Goal: Book appointment/travel/reservation

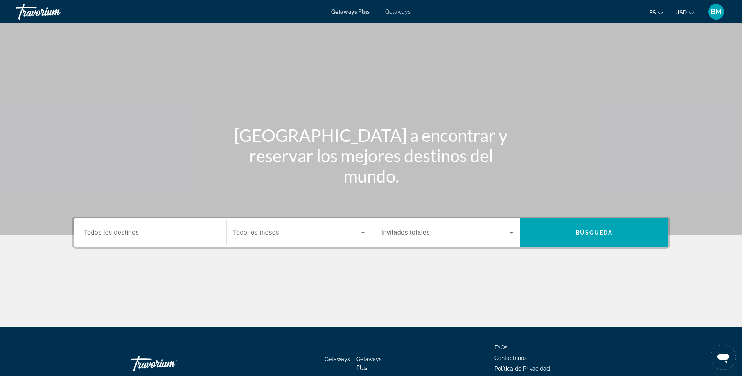
click at [512, 235] on icon "Search widget" at bounding box center [511, 232] width 9 height 9
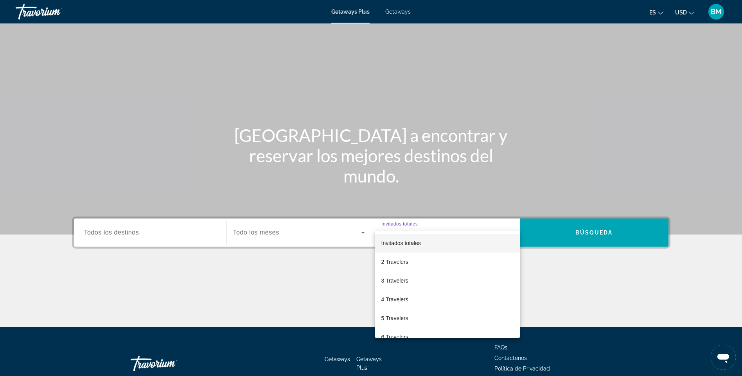
scroll to position [47, 0]
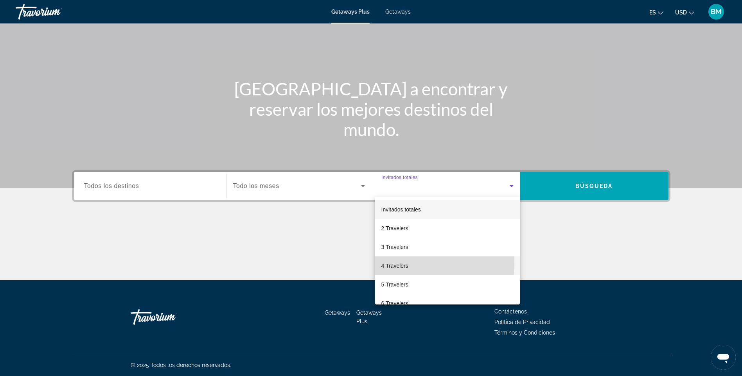
click at [391, 264] on span "4 Travelers" at bounding box center [394, 265] width 27 height 9
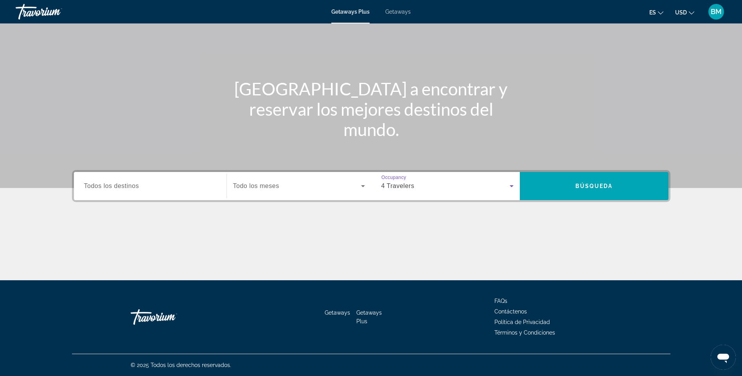
click at [361, 186] on icon "Search widget" at bounding box center [362, 186] width 9 height 9
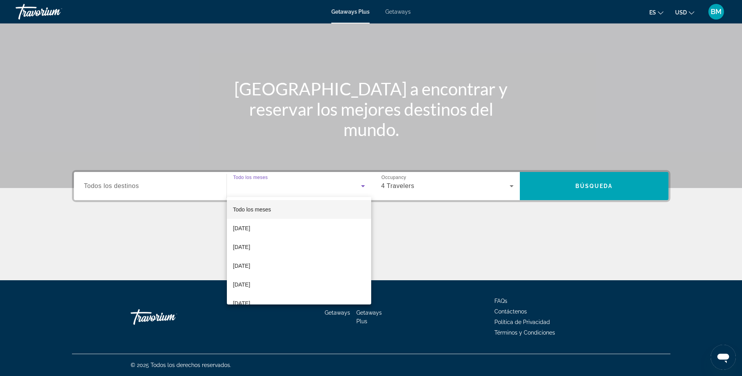
click at [361, 186] on div at bounding box center [371, 188] width 742 height 376
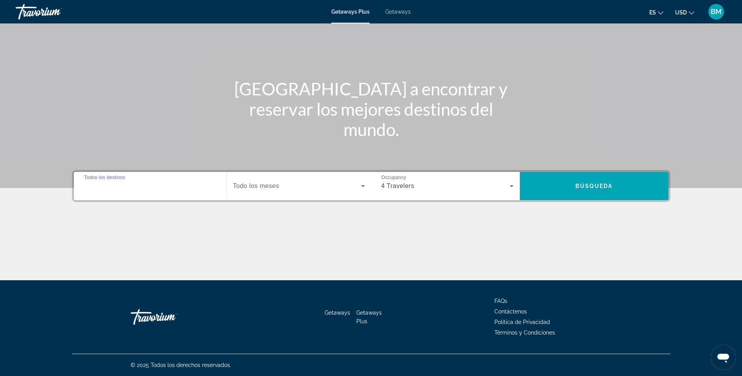
click at [156, 187] on input "Destination Todos los destinos" at bounding box center [150, 186] width 132 height 9
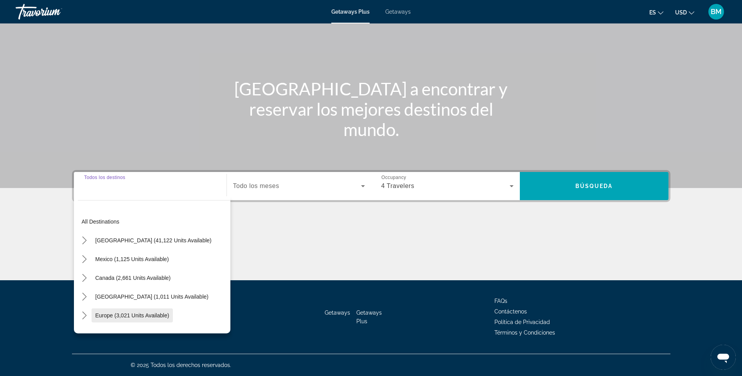
click at [138, 316] on span "Europe (3,021 units available)" at bounding box center [132, 316] width 74 height 6
type input "**********"
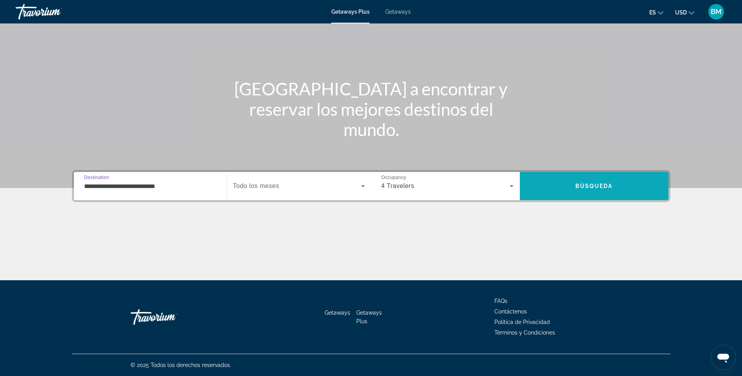
click at [597, 189] on span "Búsqueda" at bounding box center [594, 186] width 38 height 6
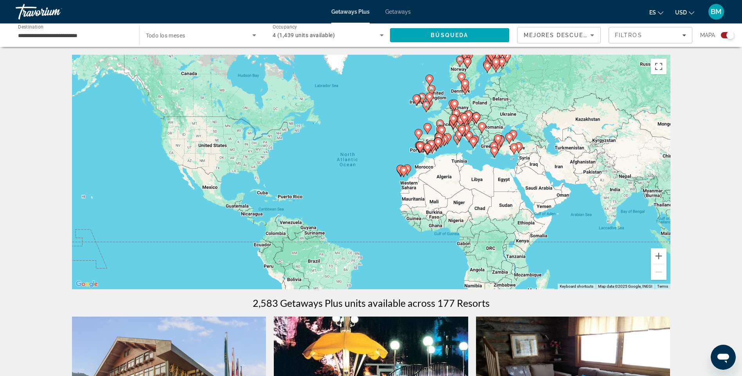
click at [428, 143] on gmp-advanced-marker "Main content" at bounding box center [428, 149] width 8 height 12
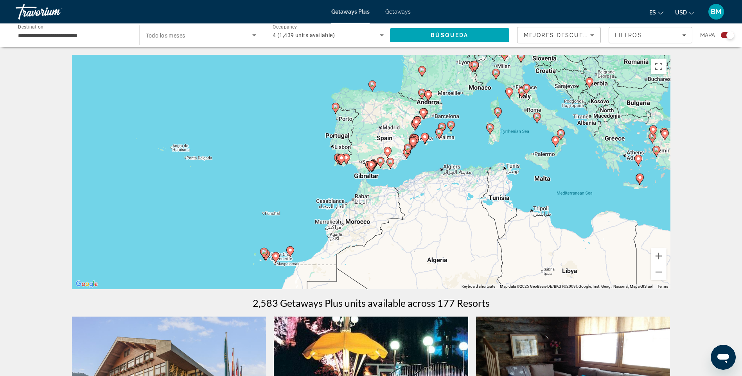
click at [398, 143] on div "To navigate, press the arrow keys. To activate drag with keyboard, press Alt + …" at bounding box center [371, 172] width 599 height 235
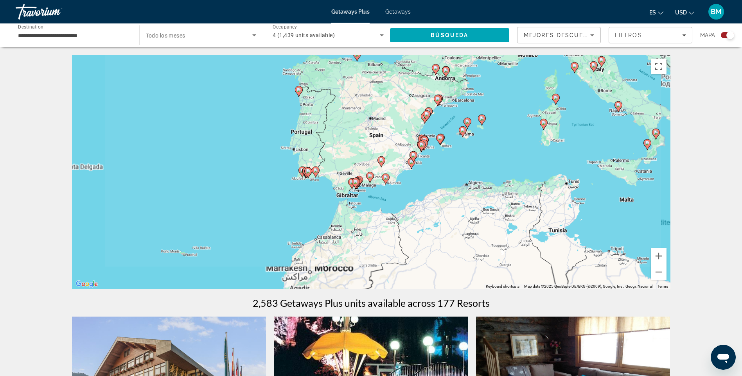
click at [398, 143] on div "To activate drag with keyboard, press Alt + Enter. Once in keyboard drag state,…" at bounding box center [371, 172] width 599 height 235
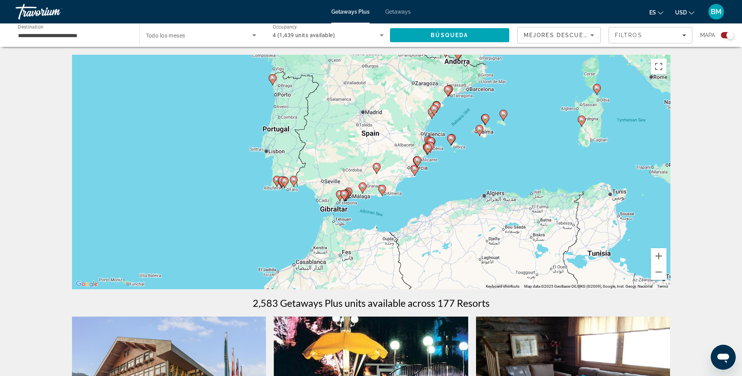
click at [391, 159] on div "To activate drag with keyboard, press Alt + Enter. Once in keyboard drag state,…" at bounding box center [371, 172] width 599 height 235
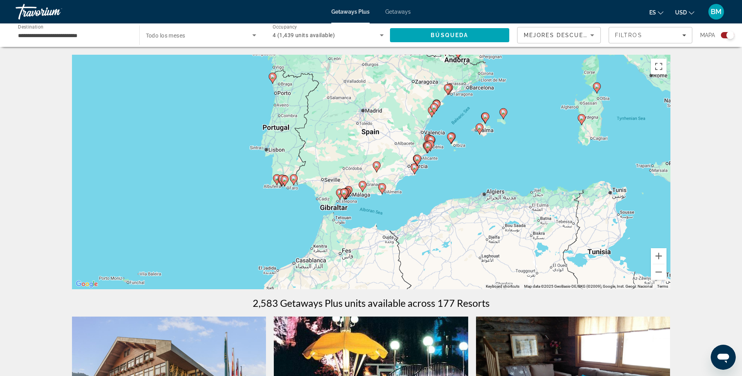
click at [391, 156] on div "To activate drag with keyboard, press Alt + Enter. Once in keyboard drag state,…" at bounding box center [371, 172] width 599 height 235
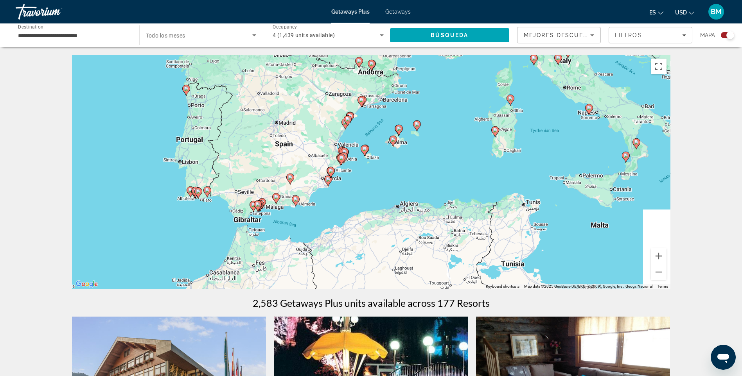
drag, startPoint x: 392, startPoint y: 131, endPoint x: 303, endPoint y: 149, distance: 90.5
click at [303, 149] on div "To activate drag with keyboard, press Alt + Enter. Once in keyboard drag state,…" at bounding box center [371, 172] width 599 height 235
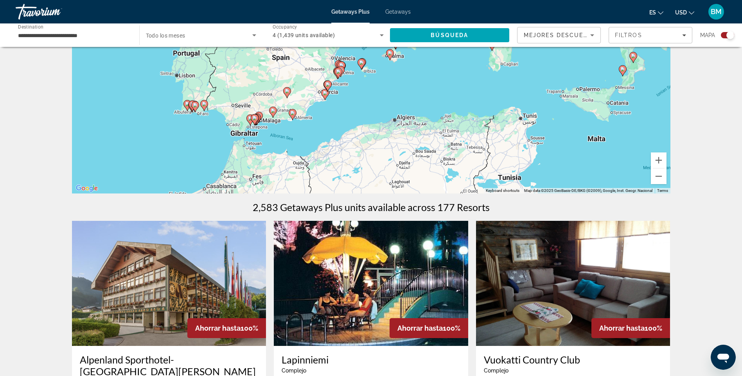
scroll to position [117, 0]
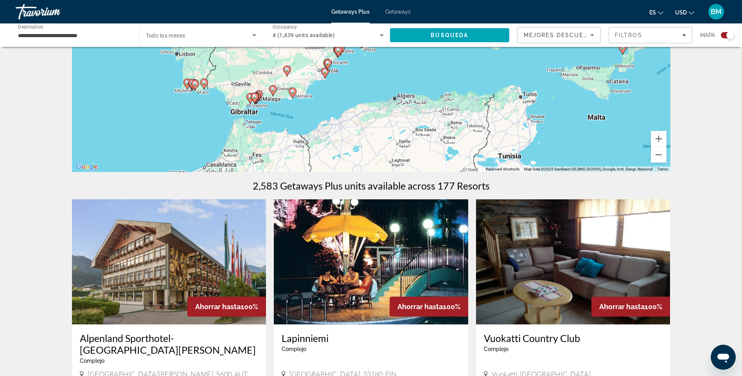
click at [324, 117] on div "To activate drag with keyboard, press Alt + Enter. Once in keyboard drag state,…" at bounding box center [371, 54] width 599 height 235
click at [323, 116] on div "To activate drag with keyboard, press Alt + Enter. Once in keyboard drag state,…" at bounding box center [371, 54] width 599 height 235
click at [306, 99] on div "To activate drag with keyboard, press Alt + Enter. Once in keyboard drag state,…" at bounding box center [371, 54] width 599 height 235
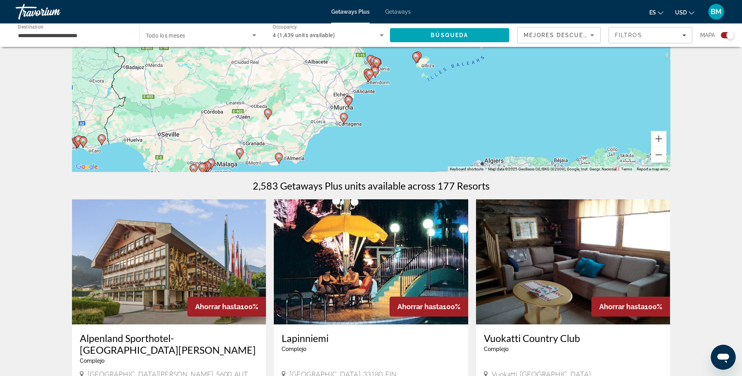
drag, startPoint x: 324, startPoint y: 100, endPoint x: 323, endPoint y: 169, distance: 69.6
click at [323, 169] on div "To activate drag with keyboard, press Alt + Enter. Once in keyboard drag state,…" at bounding box center [371, 54] width 599 height 235
click at [389, 111] on div "To activate drag with keyboard, press Alt + Enter. Once in keyboard drag state,…" at bounding box center [371, 54] width 599 height 235
click at [389, 112] on div "To activate drag with keyboard, press Alt + Enter. Once in keyboard drag state,…" at bounding box center [371, 54] width 599 height 235
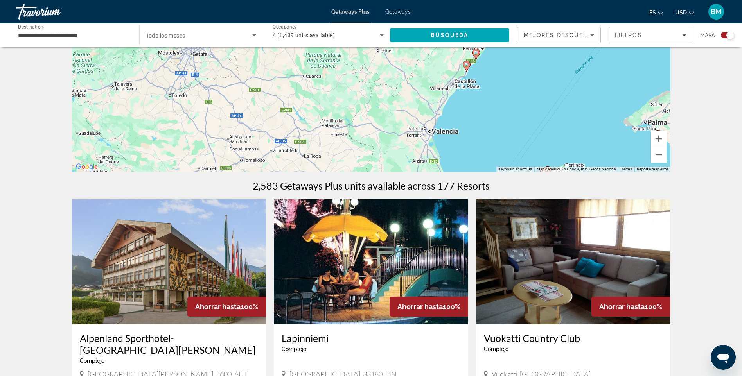
drag, startPoint x: 345, startPoint y: 136, endPoint x: 459, endPoint y: 251, distance: 162.4
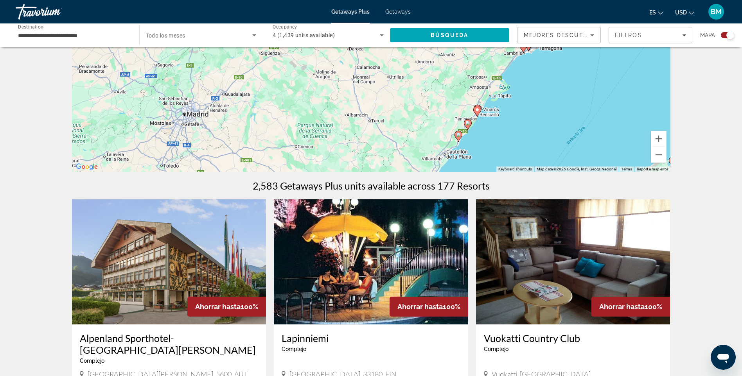
drag, startPoint x: 478, startPoint y: 128, endPoint x: 471, endPoint y: 194, distance: 67.3
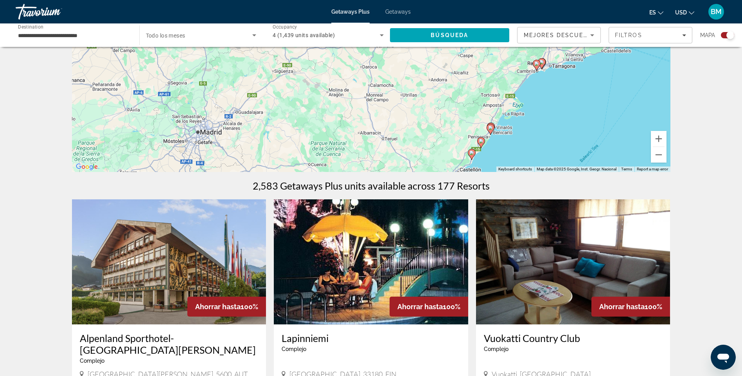
drag, startPoint x: 522, startPoint y: 89, endPoint x: 618, endPoint y: 15, distance: 121.1
click at [611, 22] on div "**********" at bounding box center [371, 71] width 742 height 376
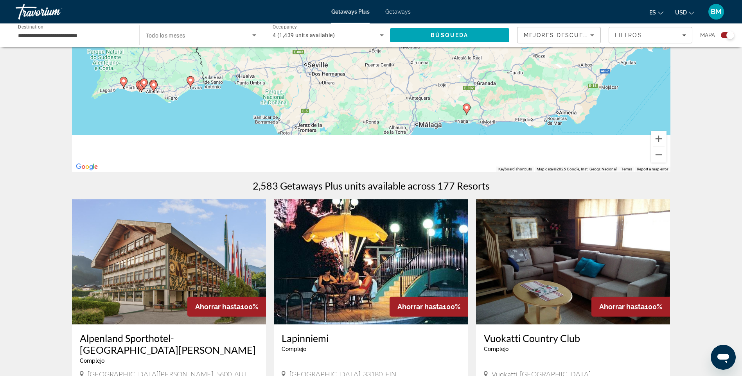
drag, startPoint x: 514, startPoint y: 125, endPoint x: 577, endPoint y: -10, distance: 148.8
click at [577, 0] on html "**********" at bounding box center [371, 71] width 742 height 376
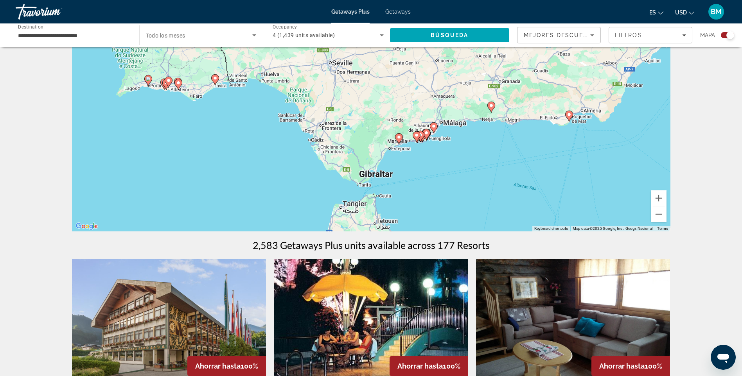
scroll to position [39, 0]
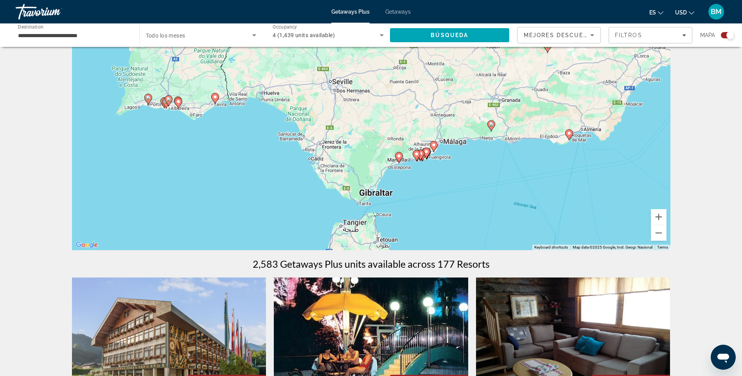
click at [453, 165] on div "To activate drag with keyboard, press Alt + Enter. Once in keyboard drag state,…" at bounding box center [371, 133] width 599 height 235
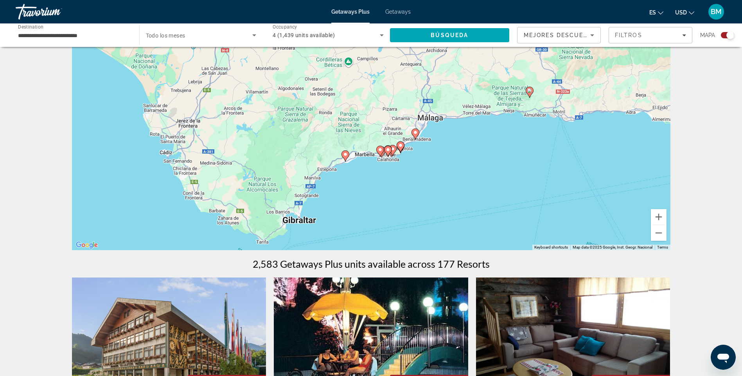
click at [405, 185] on div "To activate drag with keyboard, press Alt + Enter. Once in keyboard drag state,…" at bounding box center [371, 133] width 599 height 235
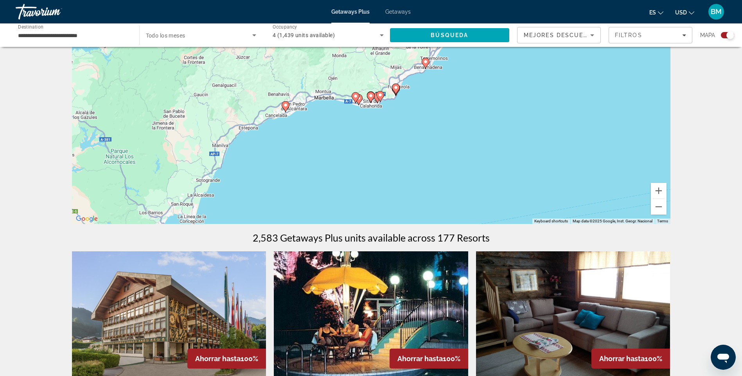
scroll to position [0, 0]
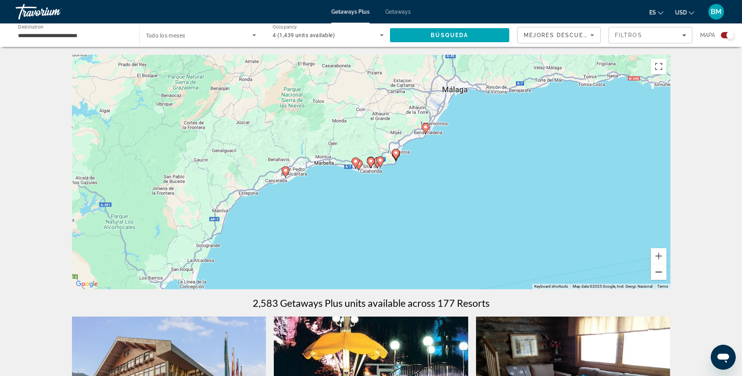
click at [659, 270] on button "Zoom out" at bounding box center [659, 272] width 16 height 16
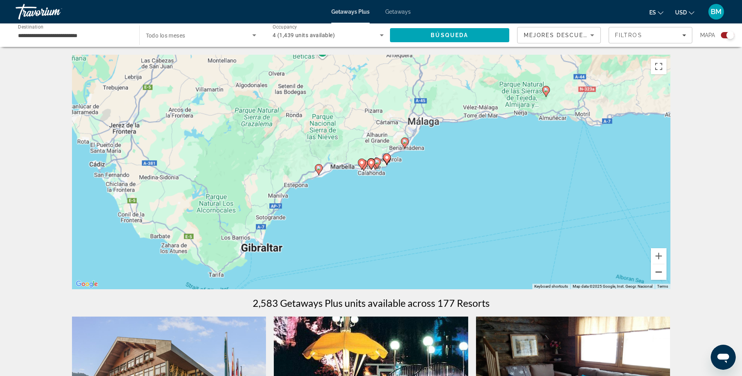
click at [659, 271] on button "Zoom out" at bounding box center [659, 272] width 16 height 16
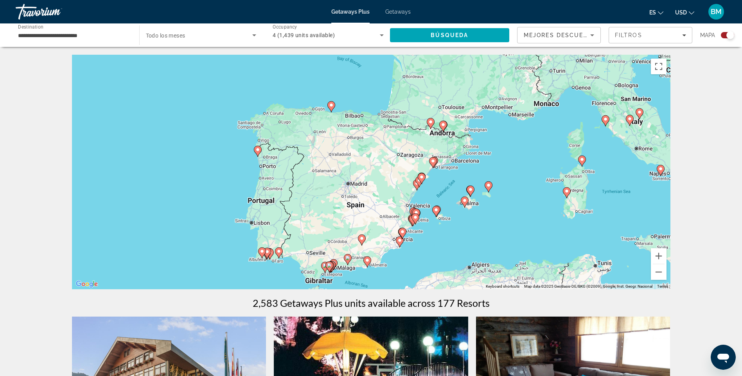
drag, startPoint x: 493, startPoint y: 127, endPoint x: 447, endPoint y: 226, distance: 108.9
click at [451, 229] on div "To activate drag with keyboard, press Alt + Enter. Once in keyboard drag state,…" at bounding box center [371, 172] width 599 height 235
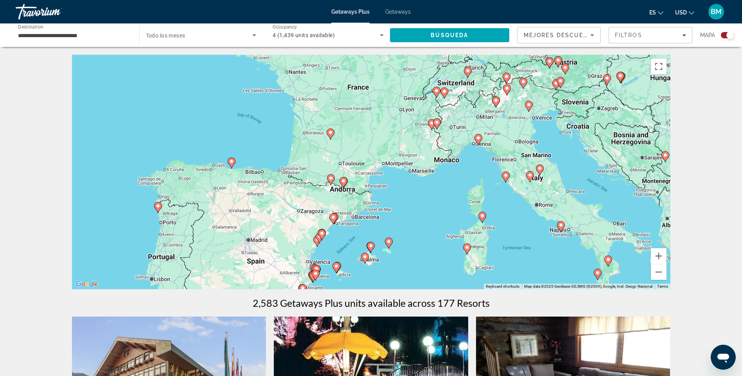
drag, startPoint x: 525, startPoint y: 128, endPoint x: 437, endPoint y: 172, distance: 98.7
click at [425, 185] on div "To activate drag with keyboard, press Alt + Enter. Once in keyboard drag state,…" at bounding box center [371, 172] width 599 height 235
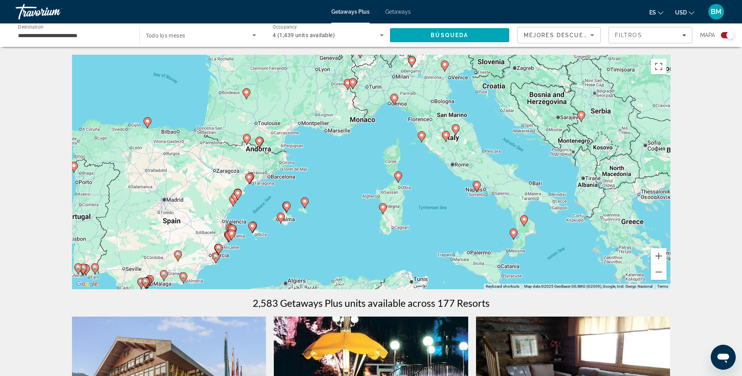
drag, startPoint x: 543, startPoint y: 227, endPoint x: 459, endPoint y: 199, distance: 89.1
click at [459, 199] on div "To activate drag with keyboard, press Alt + Enter. Once in keyboard drag state,…" at bounding box center [371, 172] width 599 height 235
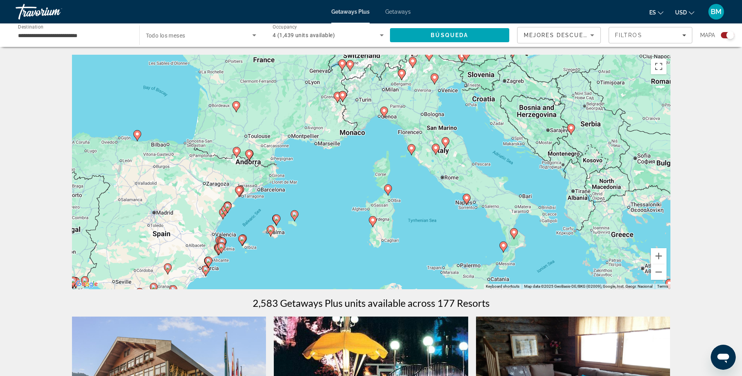
click at [446, 142] on image "Main content" at bounding box center [445, 141] width 5 height 5
type input "**********"
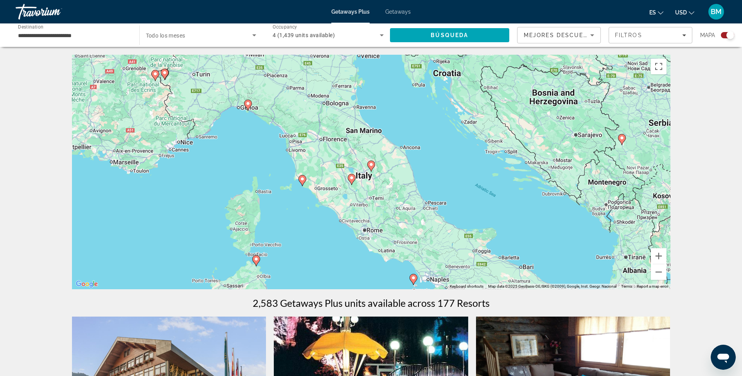
click at [371, 169] on icon "Main content" at bounding box center [370, 166] width 7 height 10
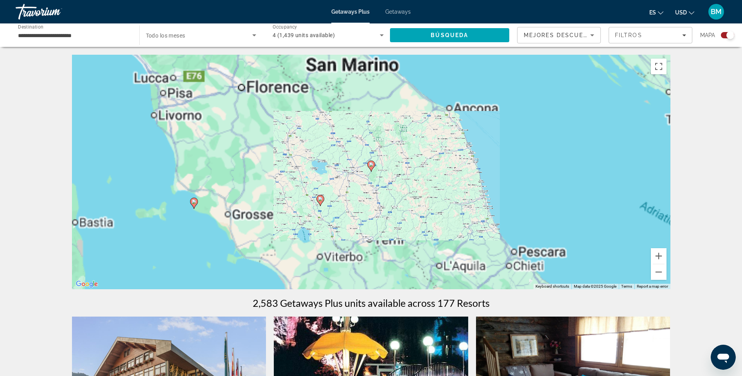
click at [370, 168] on icon "Main content" at bounding box center [370, 166] width 7 height 10
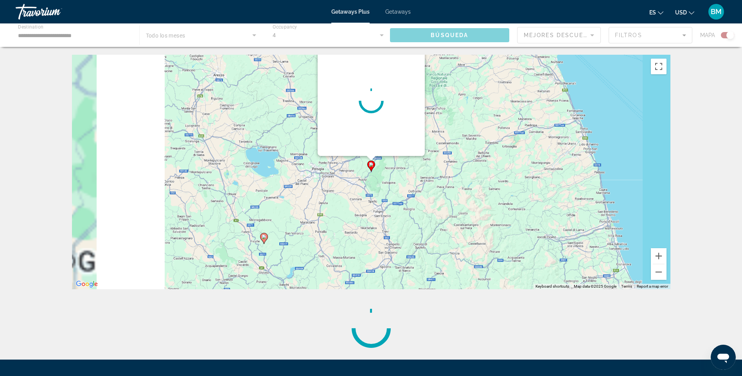
click at [370, 168] on icon "Main content" at bounding box center [370, 166] width 7 height 10
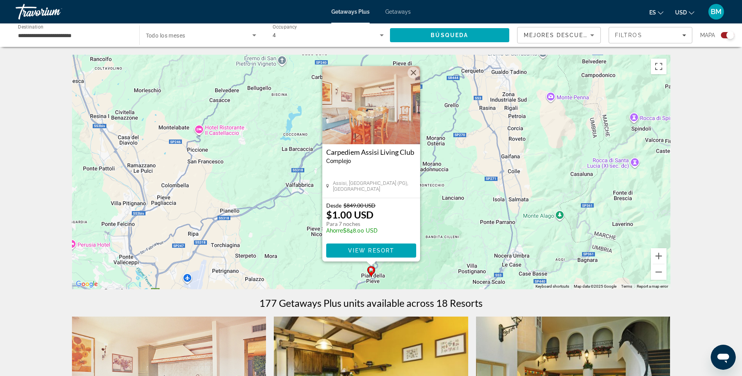
click at [404, 222] on div "Desde $849.00 USD $1.00 USD Para 7 noches Ahorre $848.00 USD" at bounding box center [371, 220] width 90 height 36
click at [414, 73] on button "Close" at bounding box center [414, 73] width 12 height 12
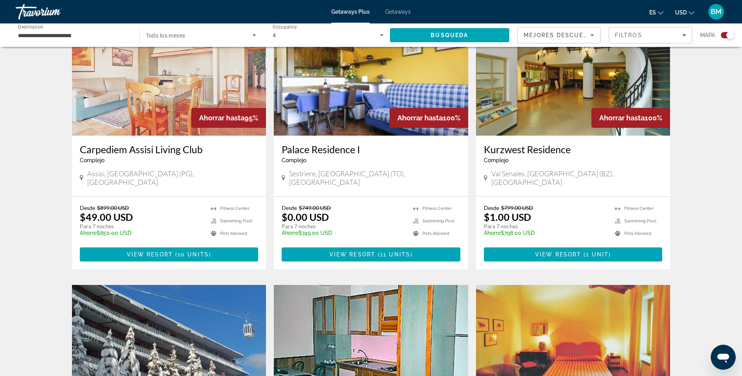
scroll to position [313, 0]
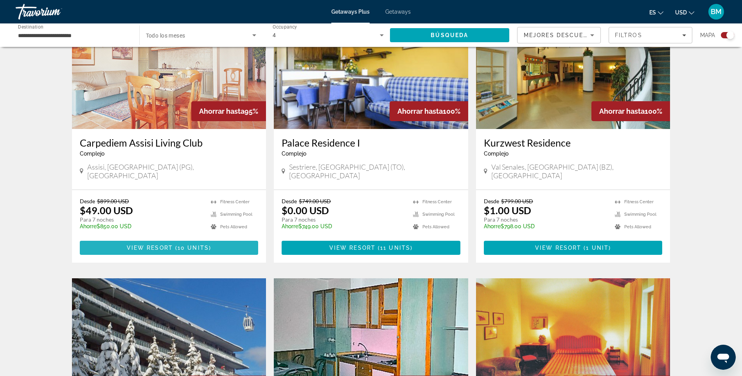
click at [167, 245] on span "View Resort" at bounding box center [150, 248] width 46 height 6
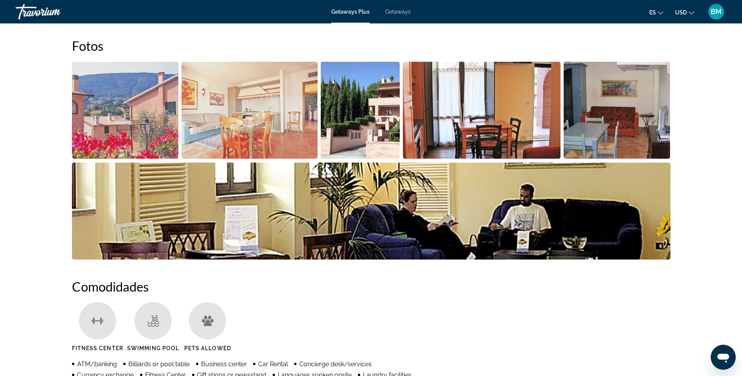
scroll to position [352, 0]
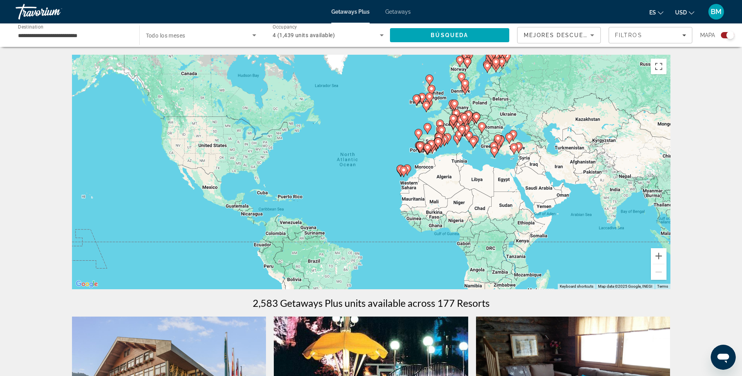
click at [400, 186] on div "To activate drag with keyboard, press Alt + Enter. Once in keyboard drag state,…" at bounding box center [371, 172] width 599 height 235
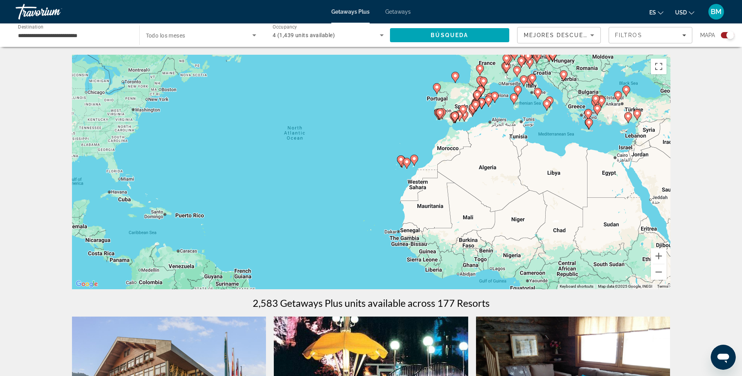
click at [408, 176] on div "To activate drag with keyboard, press Alt + Enter. Once in keyboard drag state,…" at bounding box center [371, 172] width 599 height 235
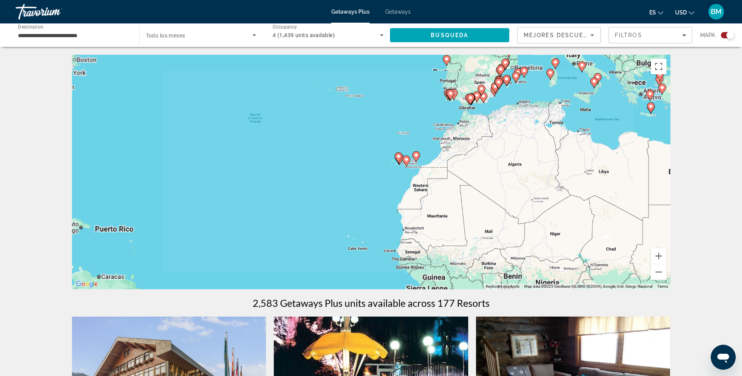
click at [408, 176] on div "To activate drag with keyboard, press Alt + Enter. Once in keyboard drag state,…" at bounding box center [371, 172] width 599 height 235
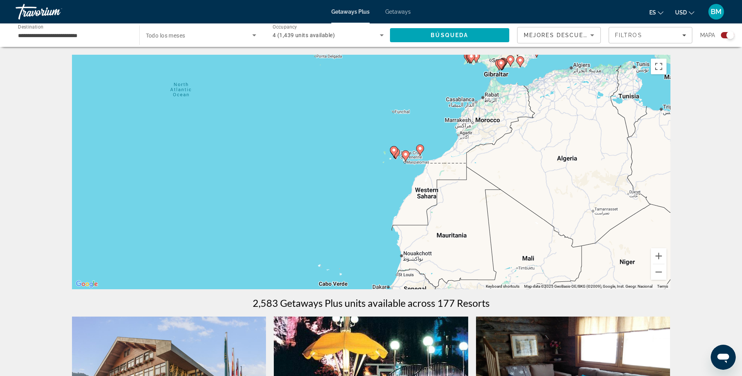
click at [408, 176] on div "To activate drag with keyboard, press Alt + Enter. Once in keyboard drag state,…" at bounding box center [371, 172] width 599 height 235
click at [405, 152] on icon "Main content" at bounding box center [405, 156] width 7 height 10
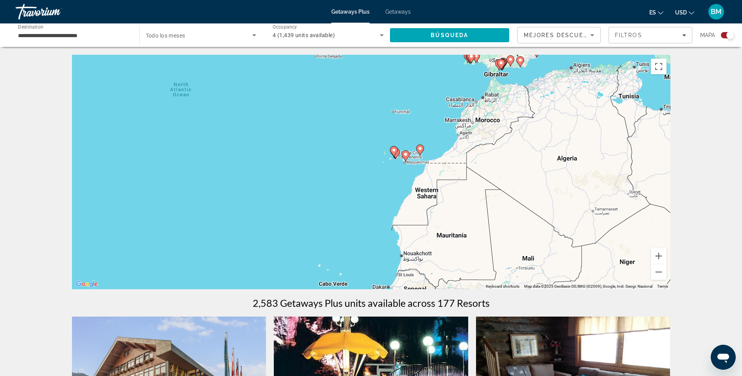
click at [405, 151] on div "To activate drag with keyboard, press Alt + Enter. Once in keyboard drag state,…" at bounding box center [371, 172] width 599 height 235
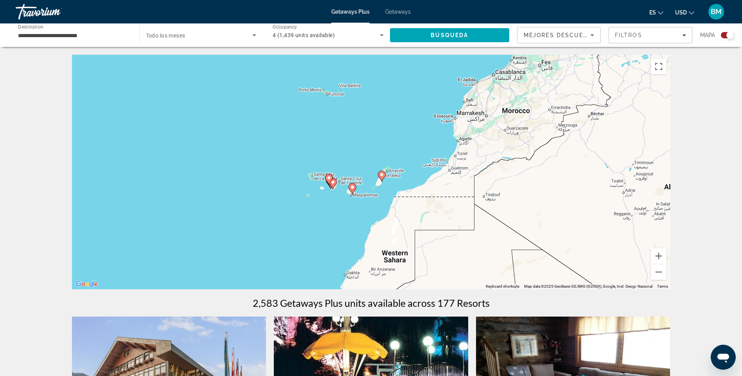
drag, startPoint x: 330, startPoint y: 198, endPoint x: 345, endPoint y: 200, distance: 15.9
click at [345, 200] on div "To activate drag with keyboard, press Alt + Enter. Once in keyboard drag state,…" at bounding box center [371, 172] width 599 height 235
click at [354, 203] on div "To activate drag with keyboard, press Alt + Enter. Once in keyboard drag state,…" at bounding box center [371, 172] width 599 height 235
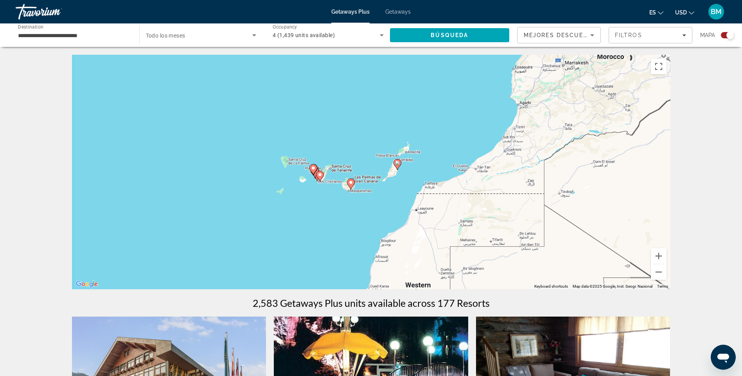
click at [354, 203] on div "To activate drag with keyboard, press Alt + Enter. Once in keyboard drag state,…" at bounding box center [371, 172] width 599 height 235
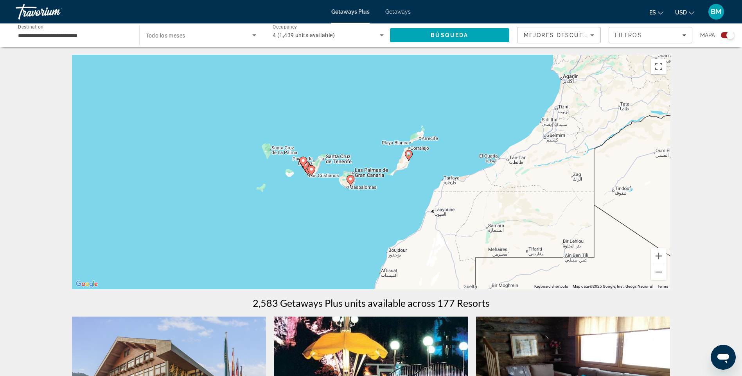
click at [354, 203] on div "To activate drag with keyboard, press Alt + Enter. Once in keyboard drag state,…" at bounding box center [371, 172] width 599 height 235
click at [347, 181] on icon "Main content" at bounding box center [350, 181] width 7 height 10
type input "**********"
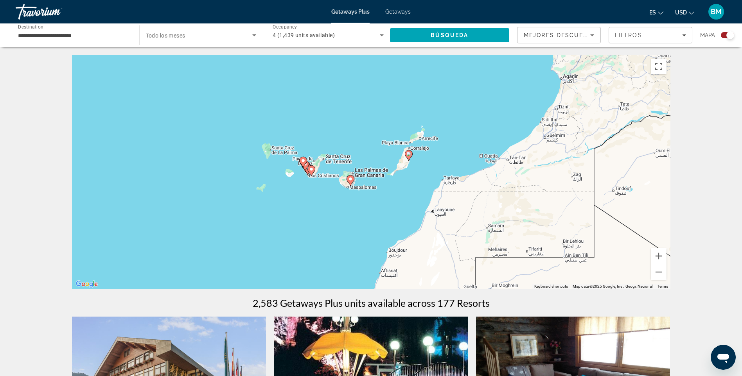
click at [347, 181] on icon "Main content" at bounding box center [350, 181] width 7 height 10
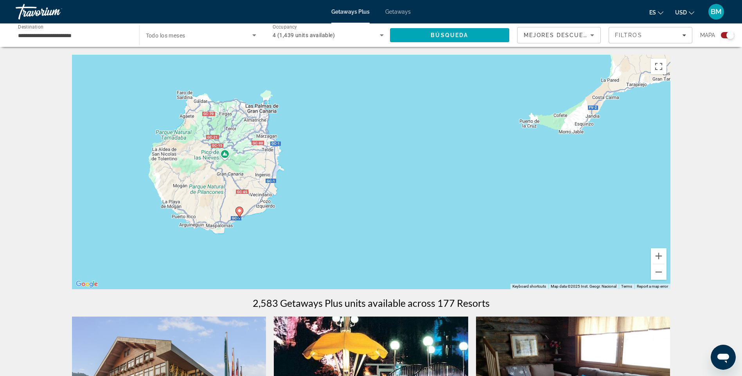
drag, startPoint x: 337, startPoint y: 218, endPoint x: 383, endPoint y: 122, distance: 105.9
click at [383, 122] on div "To activate drag with keyboard, press Alt + Enter. Once in keyboard drag state,…" at bounding box center [371, 172] width 599 height 235
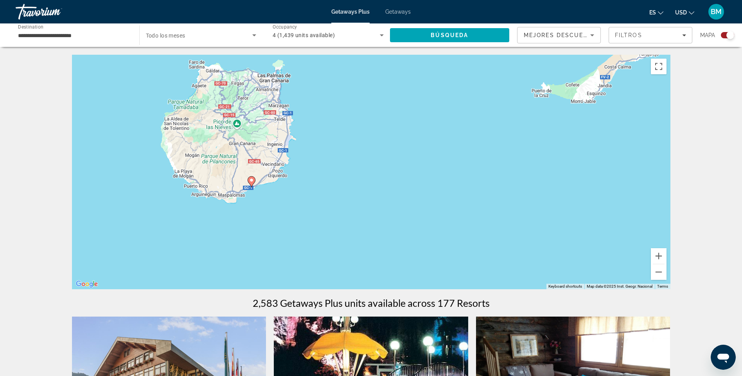
click at [251, 183] on icon "Main content" at bounding box center [251, 182] width 7 height 10
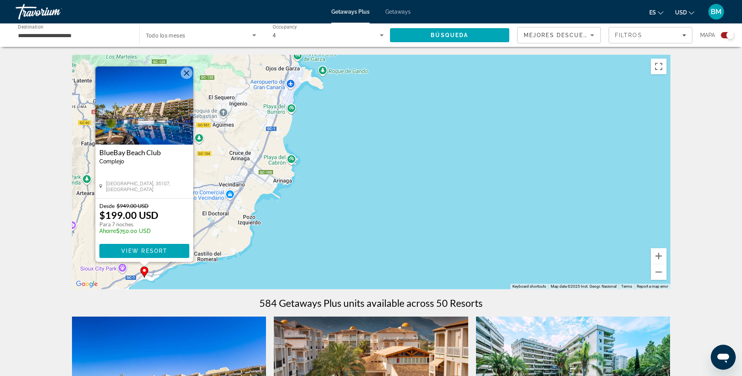
click at [166, 115] on img "Main content" at bounding box center [144, 106] width 98 height 78
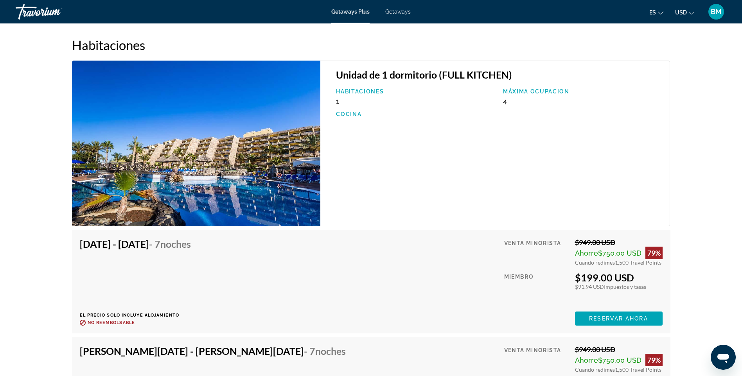
scroll to position [1252, 0]
